Goal: Transaction & Acquisition: Purchase product/service

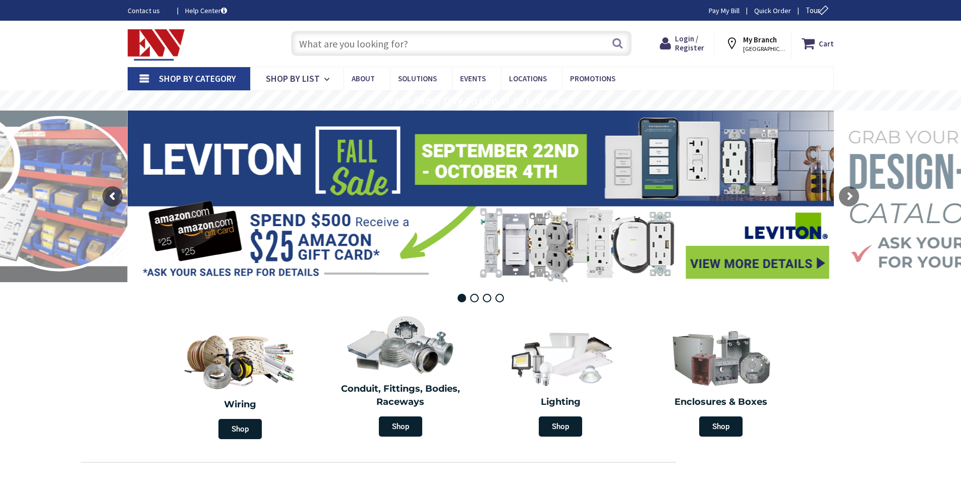
drag, startPoint x: 0, startPoint y: 0, endPoint x: 488, endPoint y: 45, distance: 490.4
click at [488, 45] on input "text" at bounding box center [461, 43] width 340 height 25
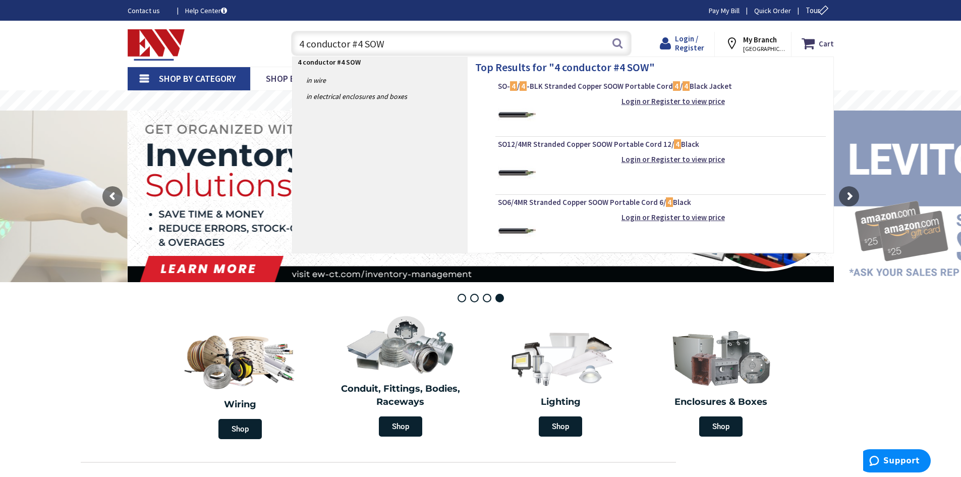
type input "4 conductor #4 SOW"
click at [687, 38] on span "Login / Register" at bounding box center [689, 43] width 29 height 19
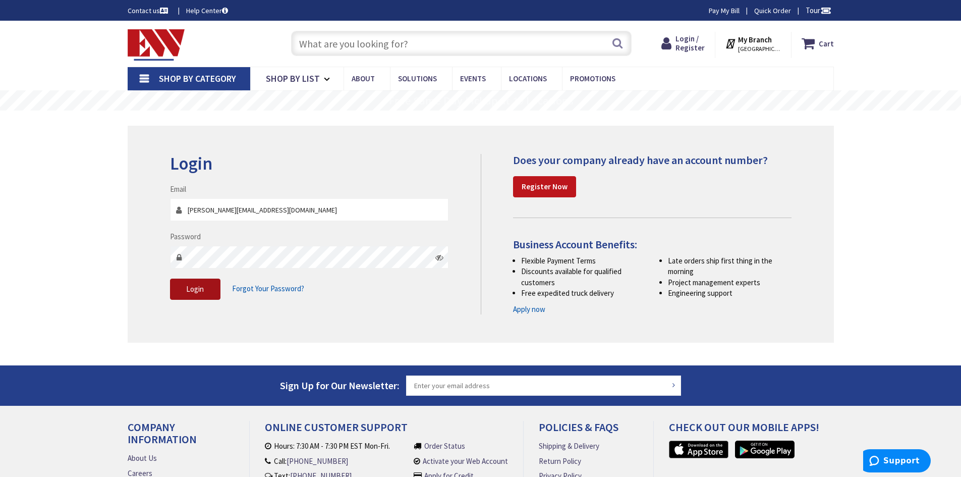
click at [211, 284] on button "Login" at bounding box center [195, 288] width 50 height 21
type input "[PERSON_NAME][EMAIL_ADDRESS][DOMAIN_NAME]"
click at [180, 286] on button "Login" at bounding box center [195, 288] width 50 height 21
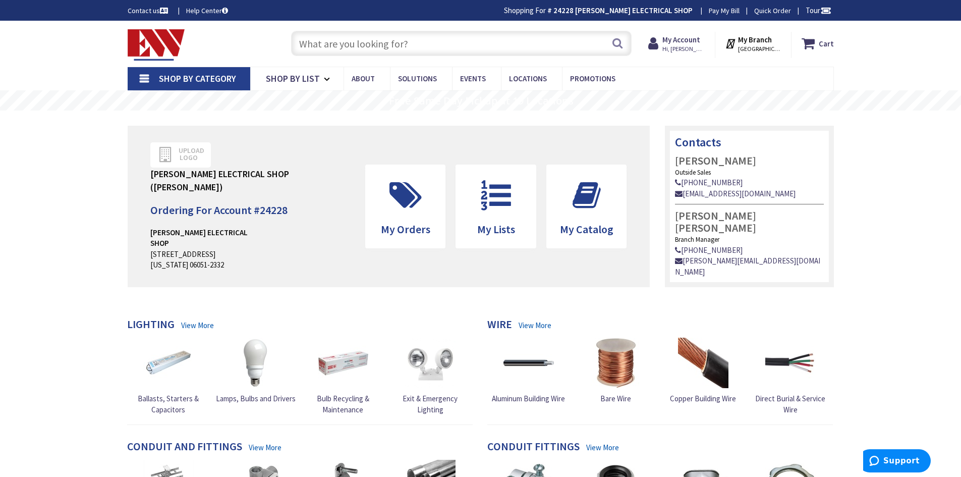
click at [393, 51] on input "text" at bounding box center [461, 43] width 340 height 25
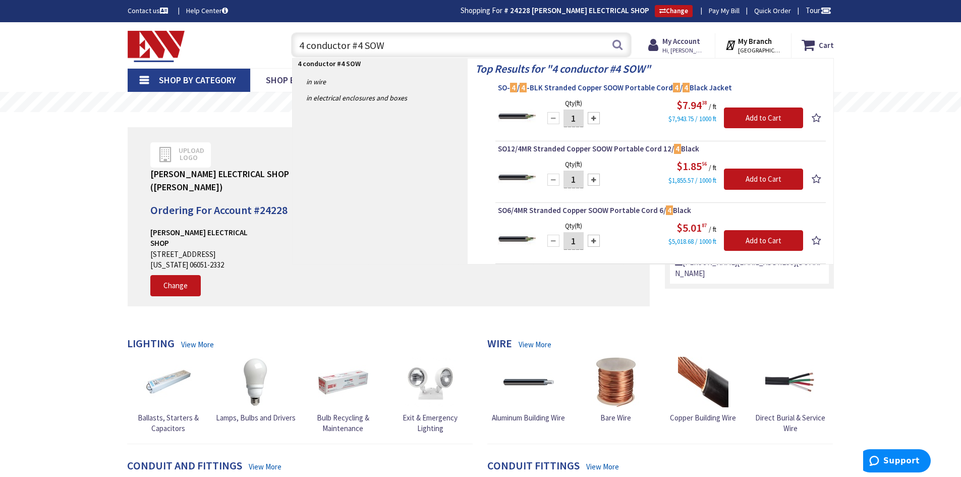
type input "4 conductor #4 SOW"
click at [562, 83] on span "SO- 4 / 4 -BLK Stranded Copper SOOW Portable Cord 4 / 4 Black Jacket" at bounding box center [660, 88] width 325 height 10
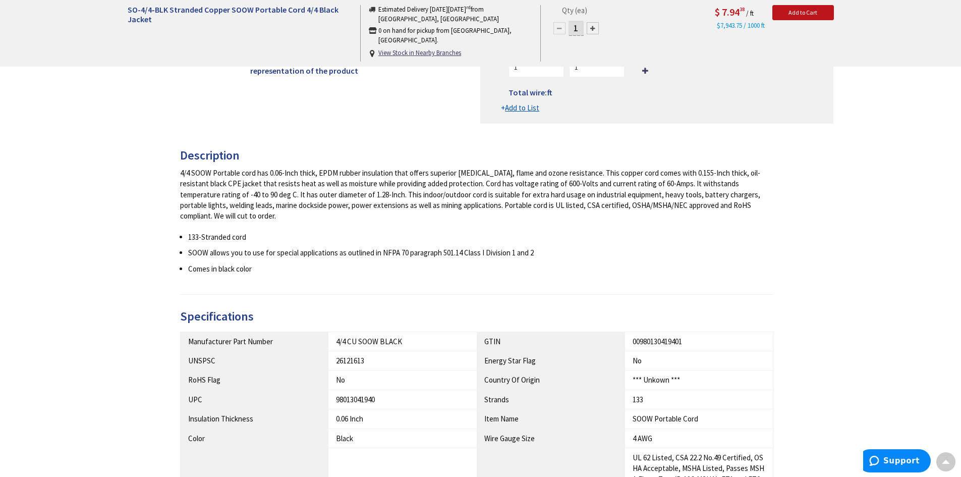
scroll to position [427, 0]
